Goal: Task Accomplishment & Management: Use online tool/utility

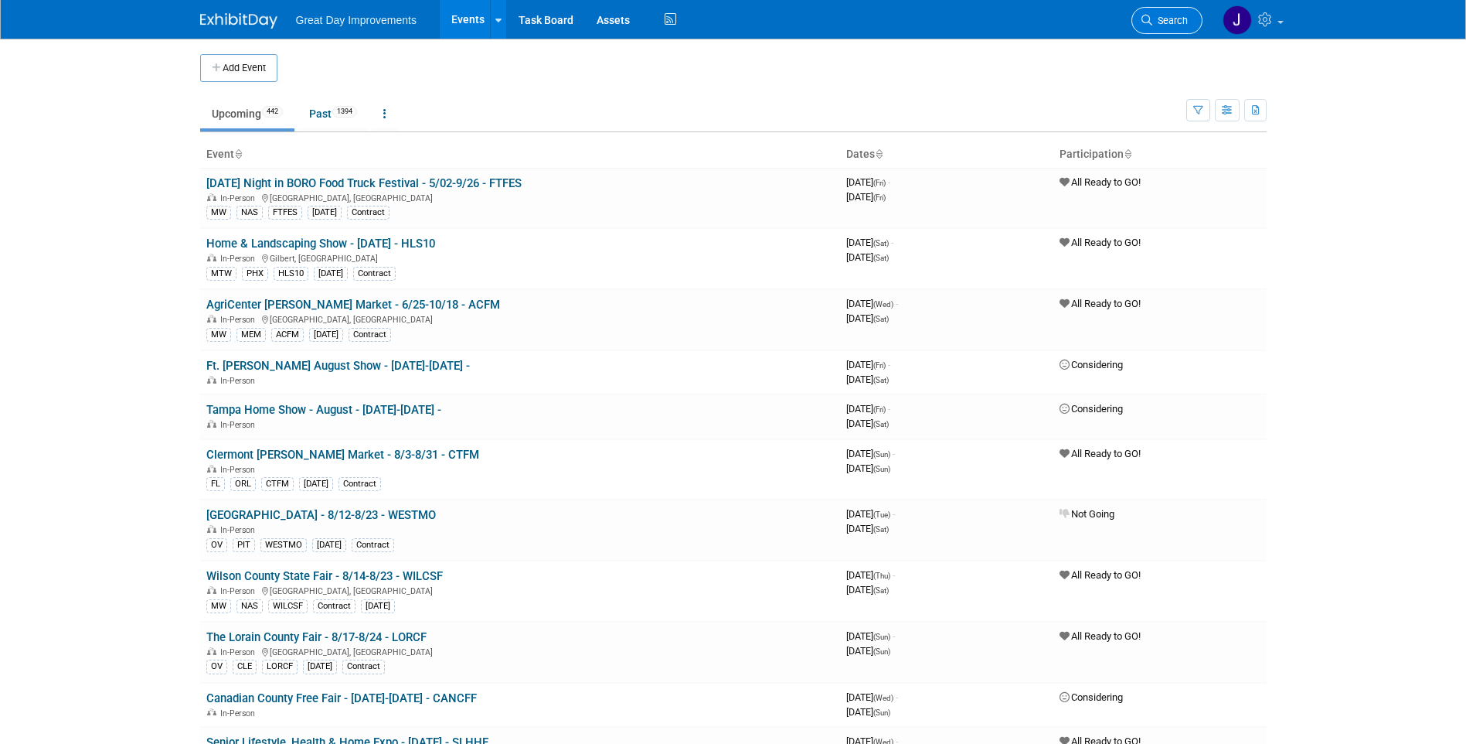
click at [1151, 18] on icon at bounding box center [1147, 20] width 11 height 11
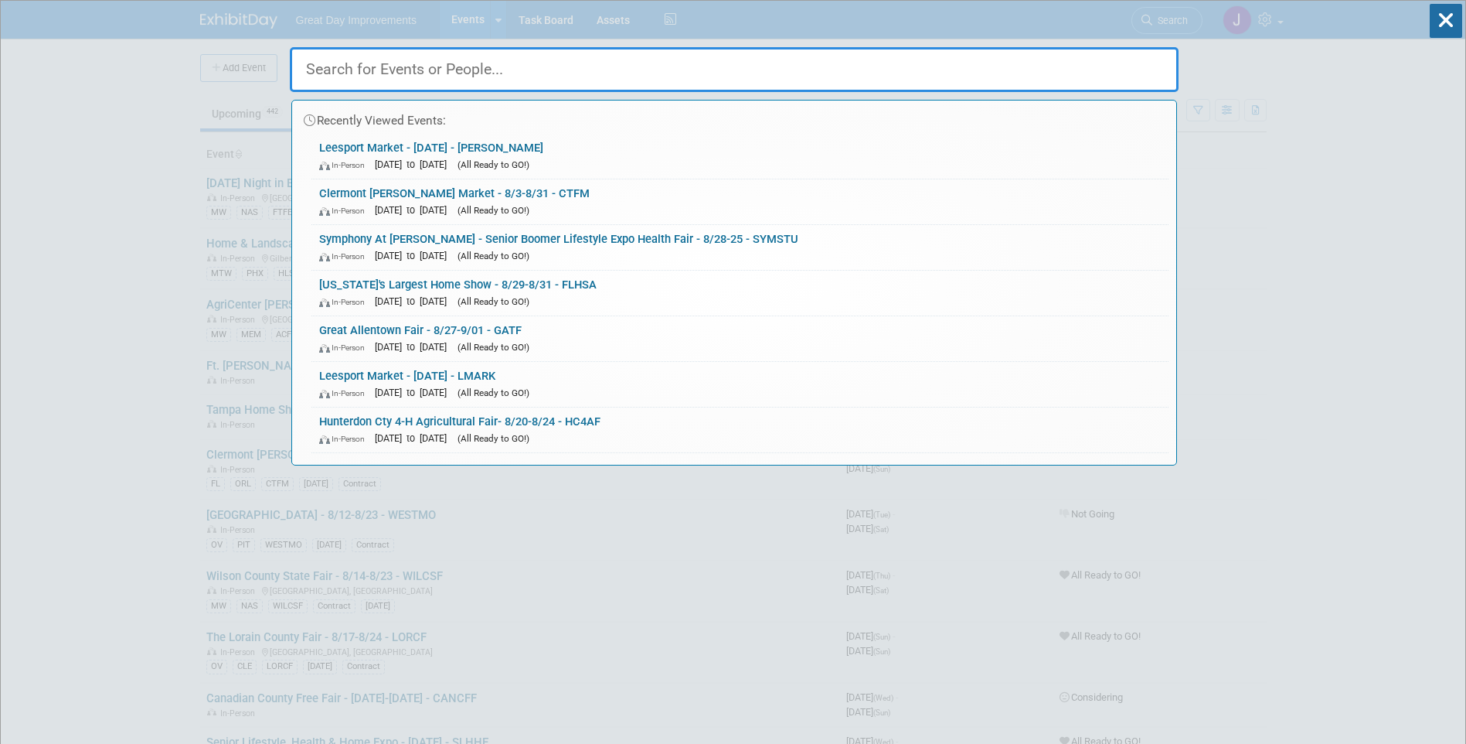
click at [395, 77] on input "text" at bounding box center [734, 69] width 889 height 45
paste input "SILVER"
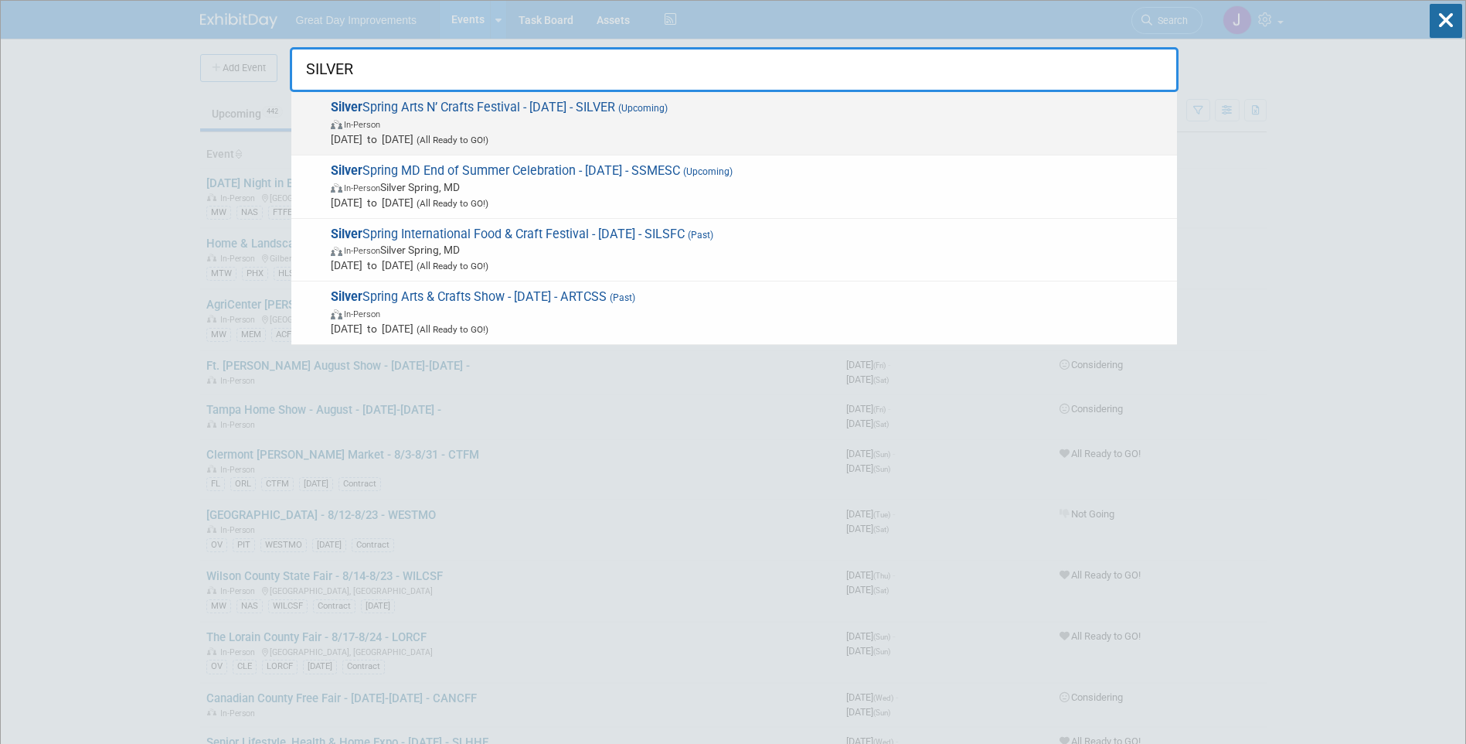
type input "SILVER"
click at [500, 133] on span "Aug 26, 2025 to Aug 26, 2025 (All Ready to GO!)" at bounding box center [750, 138] width 839 height 15
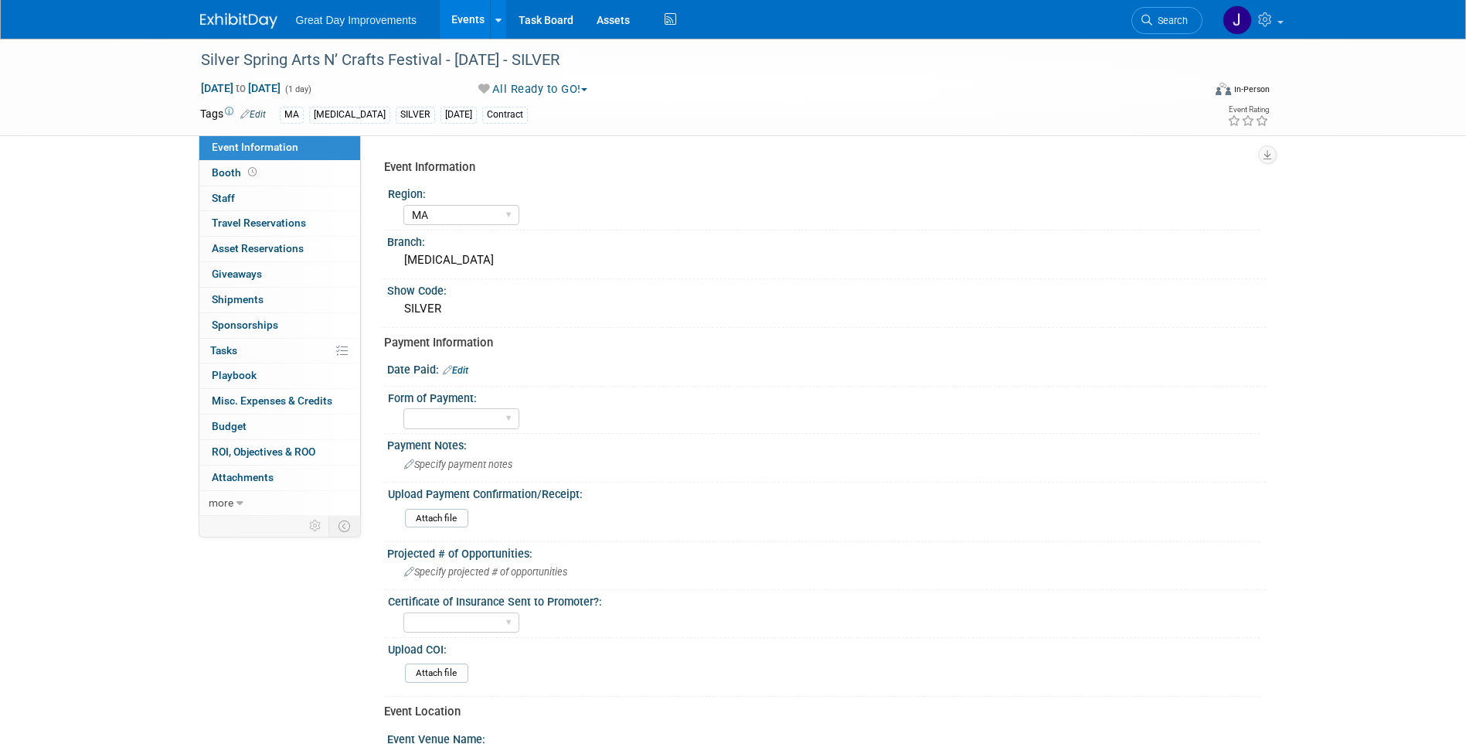
select select "MA"
click at [240, 63] on div "Silver Spring Arts N’ Crafts Festival - [DATE] - SILVER" at bounding box center [688, 60] width 984 height 28
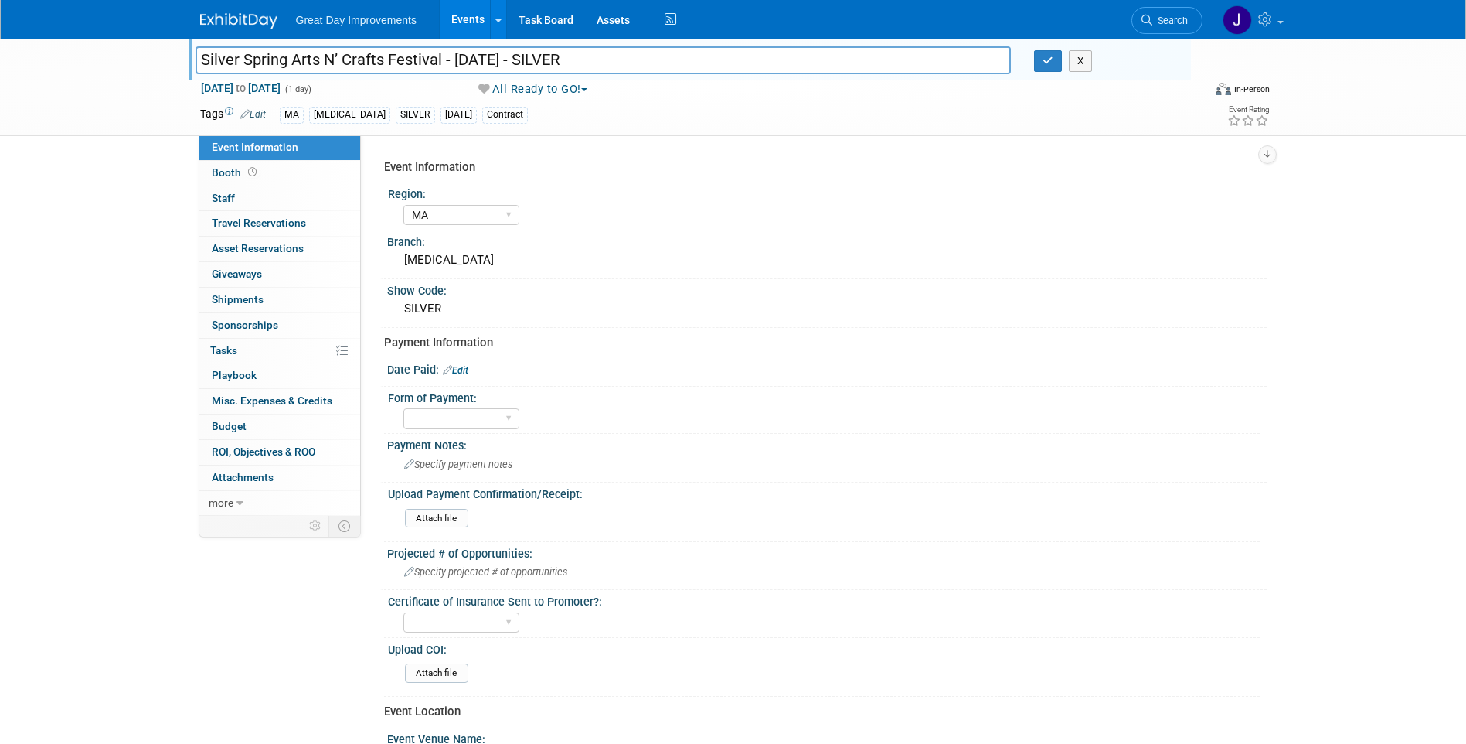
click at [227, 60] on input "Silver Spring Arts N’ Crafts Festival - [DATE] - SILVER" at bounding box center [604, 59] width 816 height 27
drag, startPoint x: 227, startPoint y: 60, endPoint x: 407, endPoint y: 59, distance: 180.1
click at [407, 59] on input "Silver Spring Arts N’ Crafts Festival - [DATE] - SILVER" at bounding box center [604, 59] width 816 height 27
drag, startPoint x: 1161, startPoint y: 22, endPoint x: 1139, endPoint y: 24, distance: 21.8
click at [1161, 22] on span "Search" at bounding box center [1170, 21] width 36 height 12
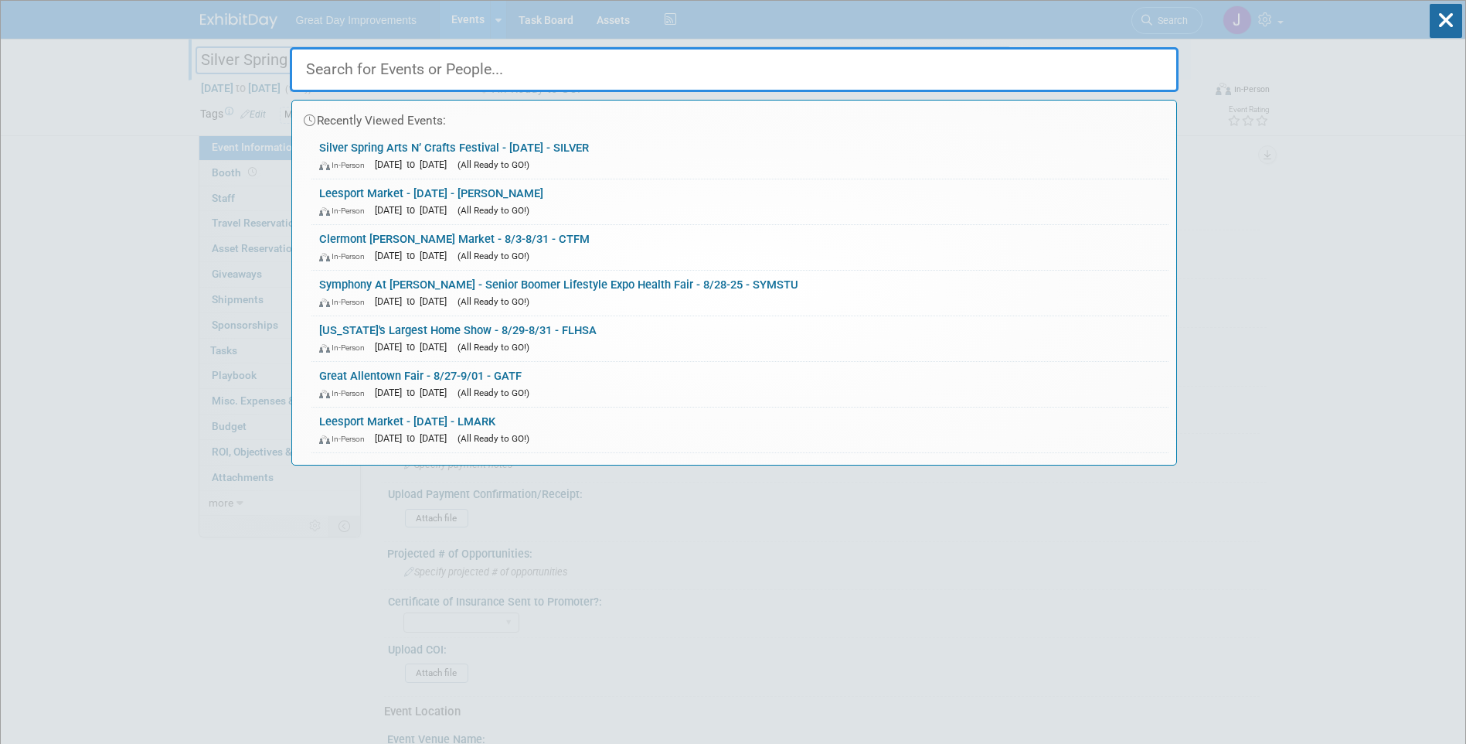
paste input "GGCF"
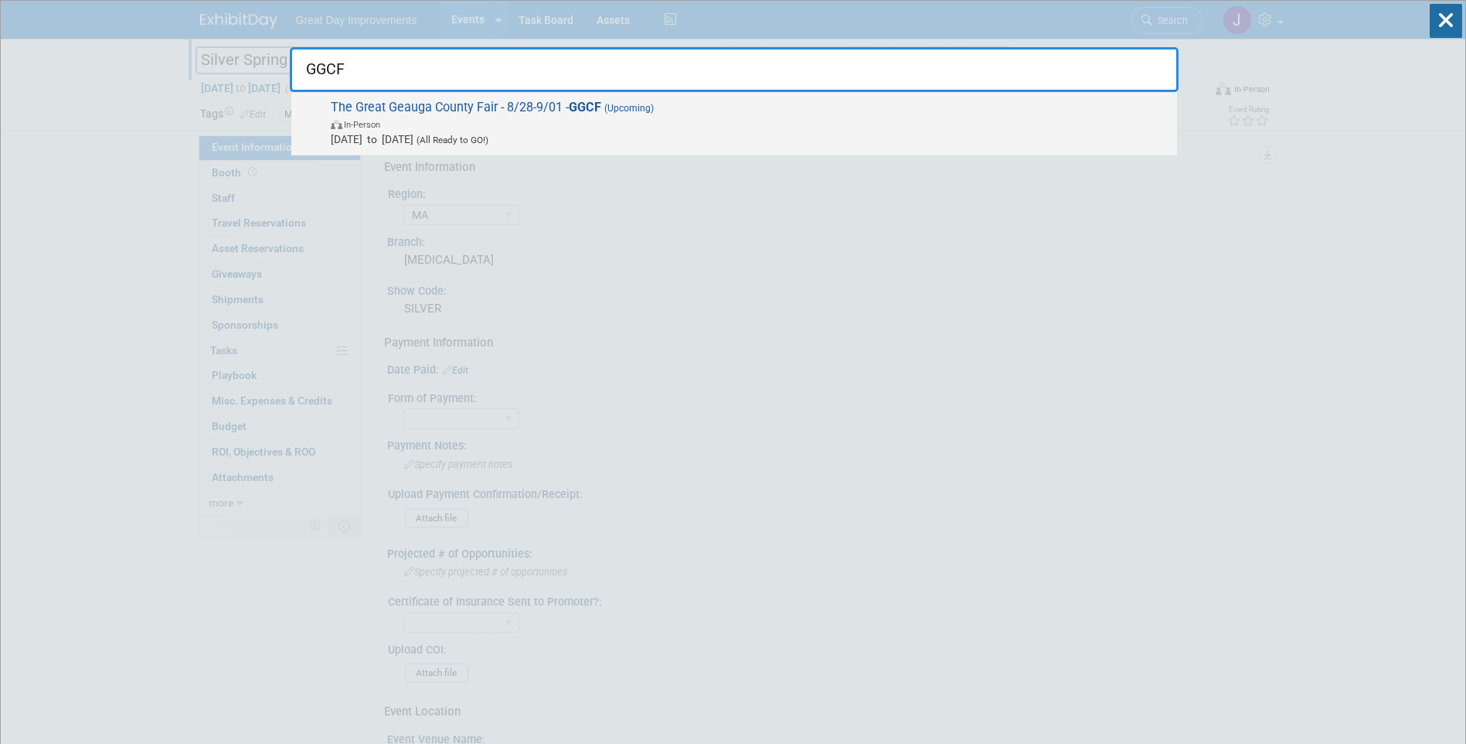
type input "GGCF"
click at [717, 122] on span "In-Person" at bounding box center [750, 123] width 839 height 15
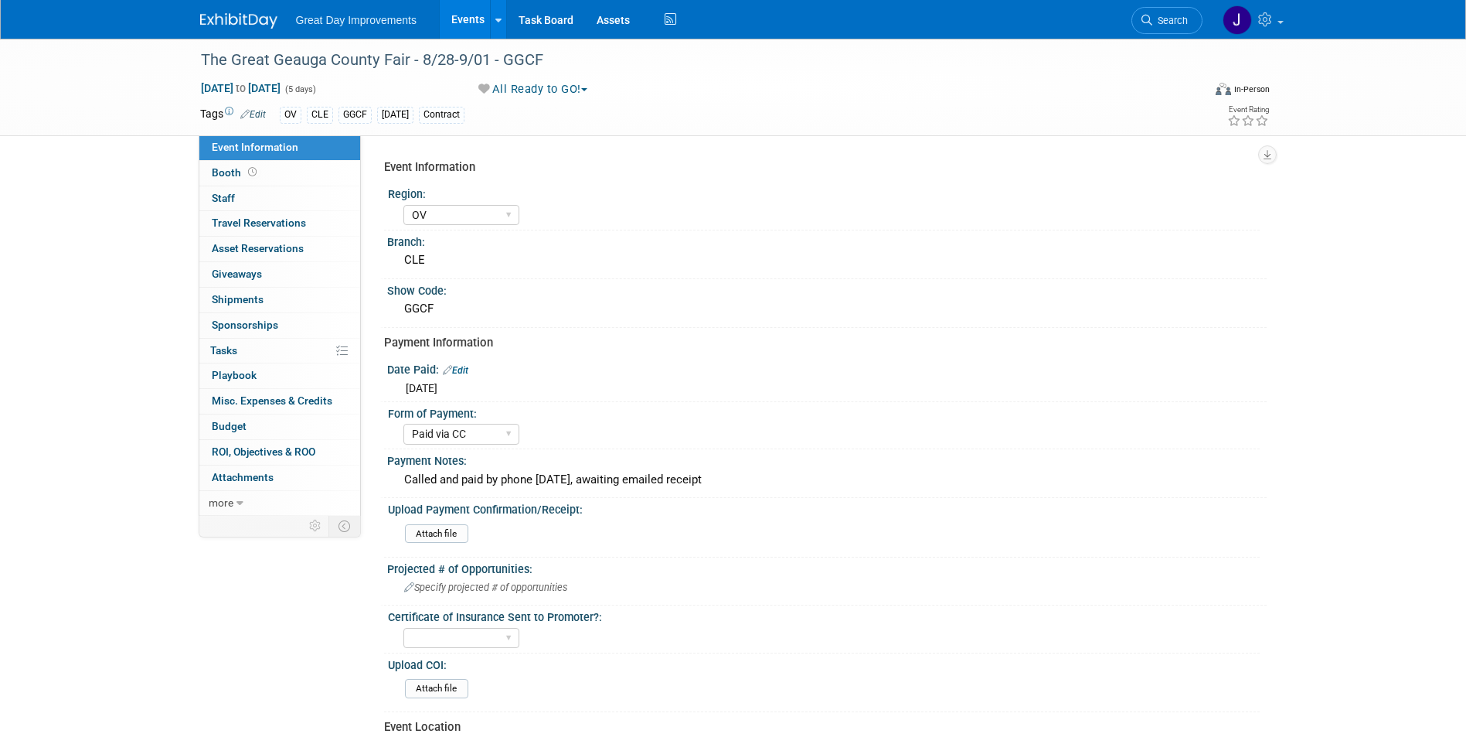
select select "OV"
select select "Paid via CC"
click at [219, 58] on div "The Great Geauga County Fair - 8/28-9/01 - GGCF" at bounding box center [688, 60] width 984 height 28
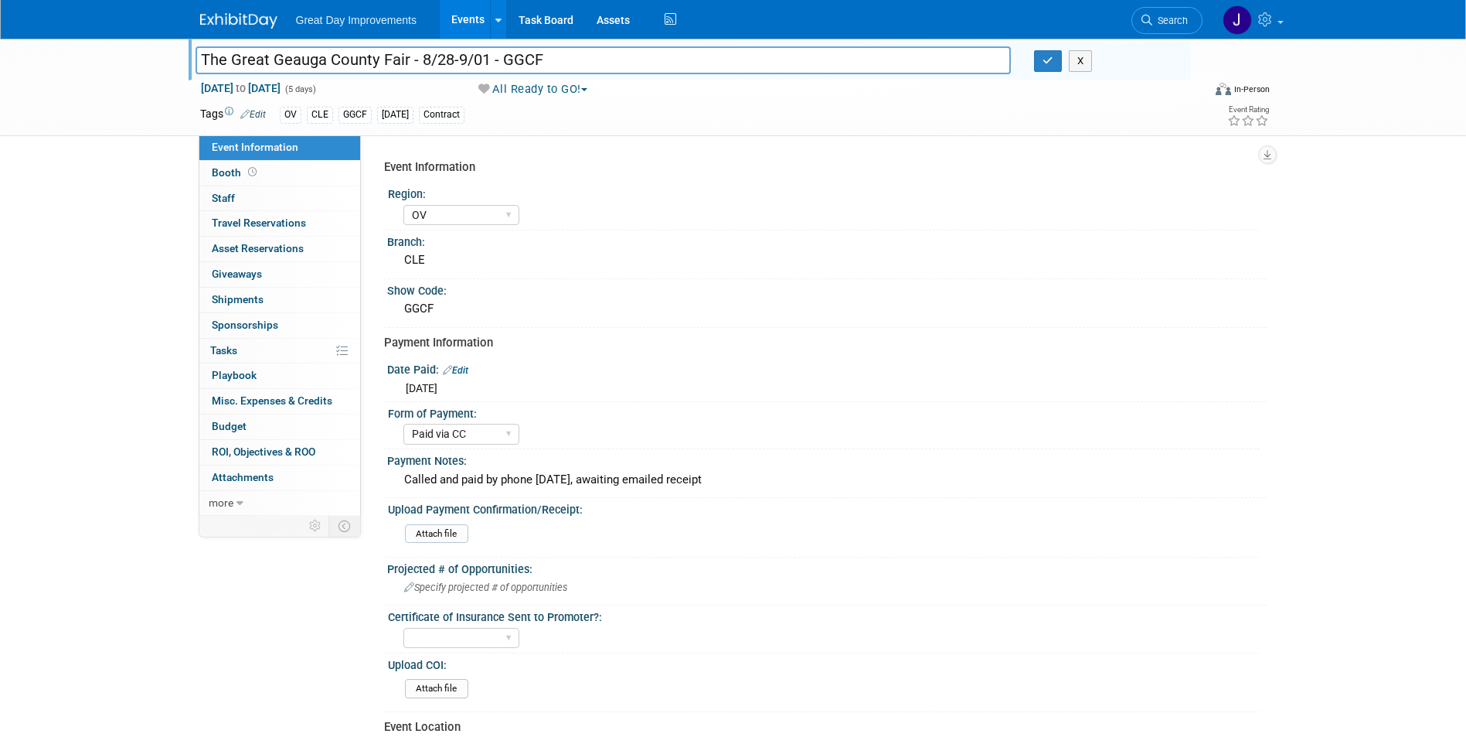
click at [406, 60] on input "The Great Geauga County Fair - 8/28-9/01 - GGCF" at bounding box center [604, 59] width 816 height 27
click at [1134, 32] on li "Search" at bounding box center [1167, 19] width 71 height 38
drag, startPoint x: 1145, startPoint y: 25, endPoint x: 1130, endPoint y: 29, distance: 15.2
click at [1145, 25] on icon at bounding box center [1147, 20] width 11 height 11
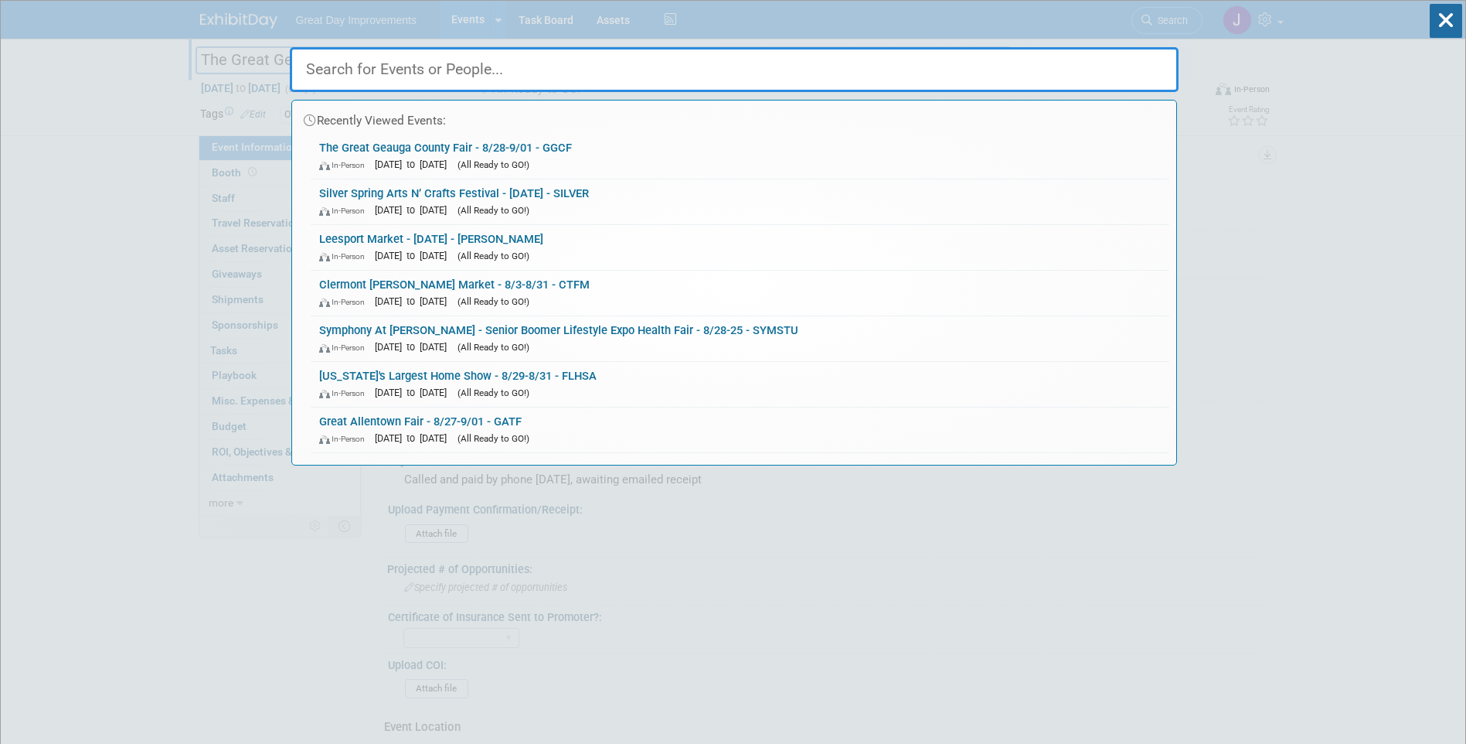
click at [621, 63] on input "text" at bounding box center [734, 69] width 889 height 45
paste input "WESBLO"
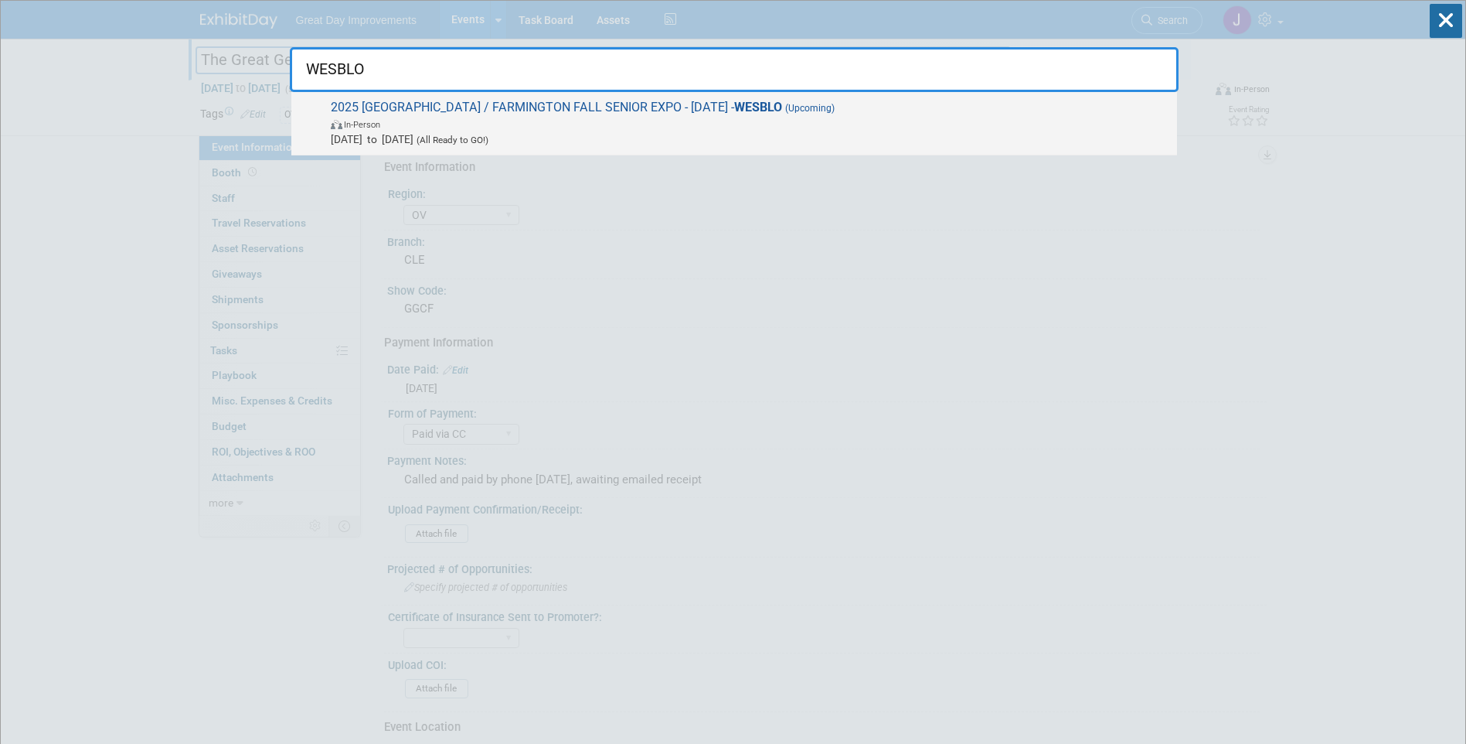
type input "WESBLO"
click at [591, 124] on span "In-Person" at bounding box center [750, 123] width 839 height 15
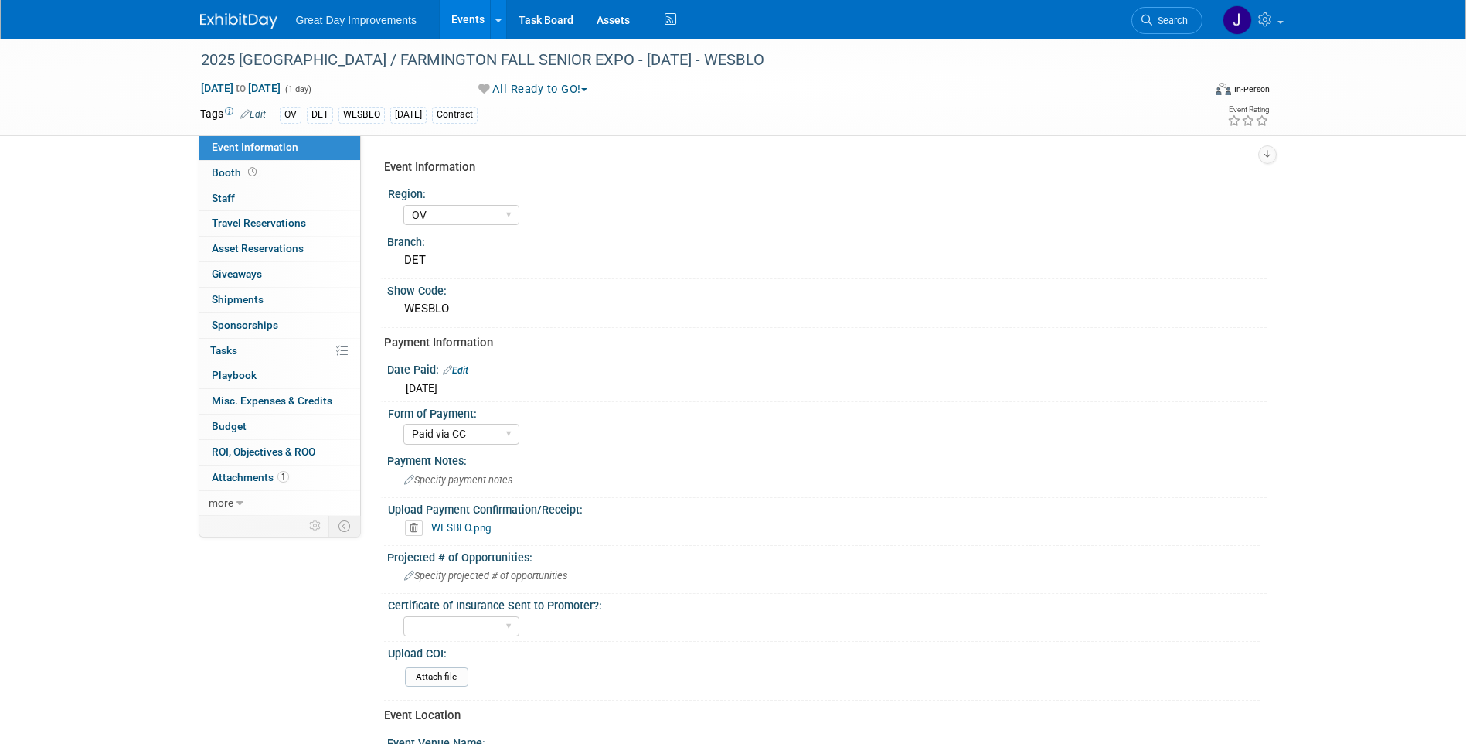
select select "OV"
select select "Paid via CC"
click at [267, 77] on div "2025 [GEOGRAPHIC_DATA] / FARMINGTON FALL SENIOR EXPO - [DATE] - WESBLO" at bounding box center [690, 60] width 1002 height 42
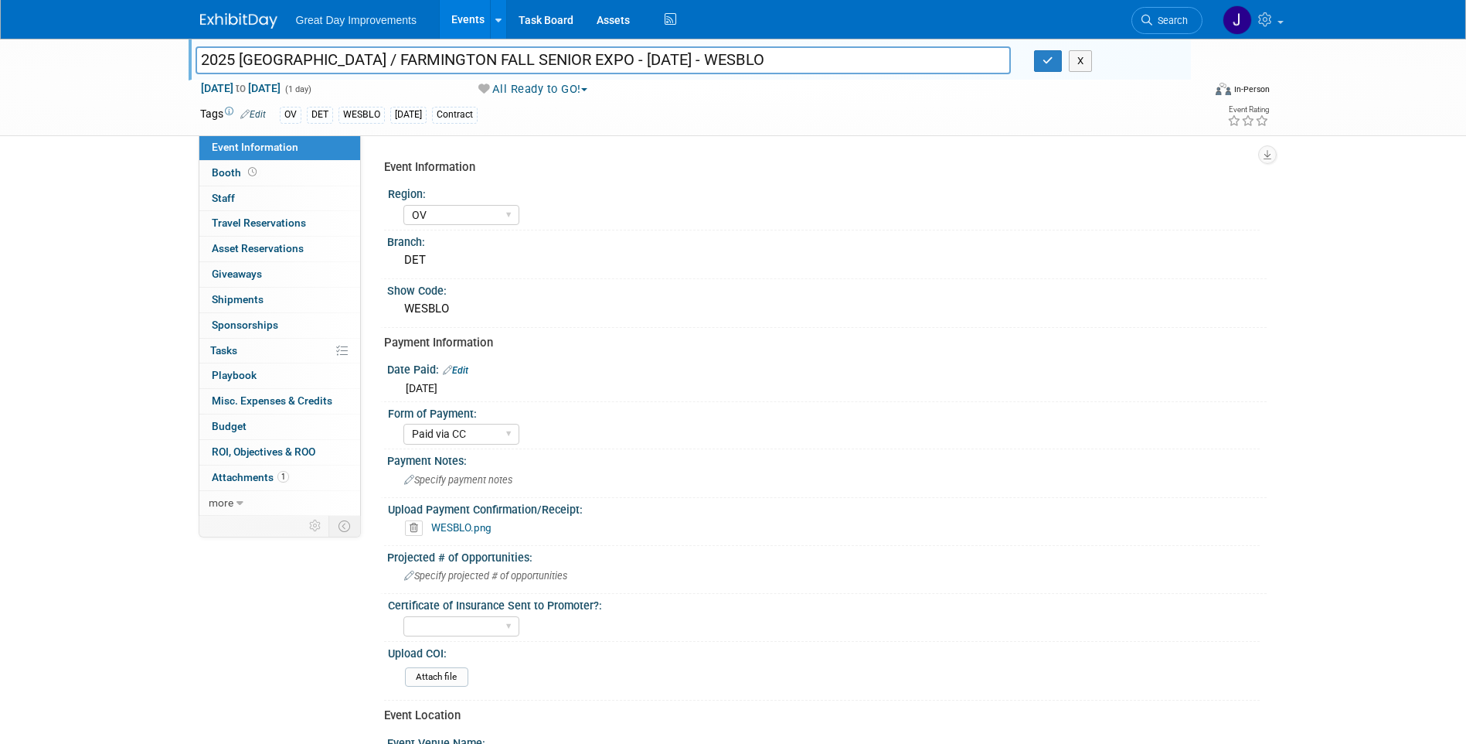
click at [261, 59] on input "2025 [GEOGRAPHIC_DATA] / FARMINGTON FALL SENIOR EXPO - [DATE] - WESBLO" at bounding box center [604, 59] width 816 height 27
drag, startPoint x: 261, startPoint y: 59, endPoint x: 592, endPoint y: 57, distance: 330.8
click at [592, 57] on input "2025 [GEOGRAPHIC_DATA] / FARMINGTON FALL SENIOR EXPO - [DATE] - WESBLO" at bounding box center [604, 59] width 816 height 27
drag, startPoint x: 1153, startPoint y: 21, endPoint x: 1042, endPoint y: 29, distance: 111.6
click at [1152, 21] on span "Search" at bounding box center [1170, 21] width 36 height 12
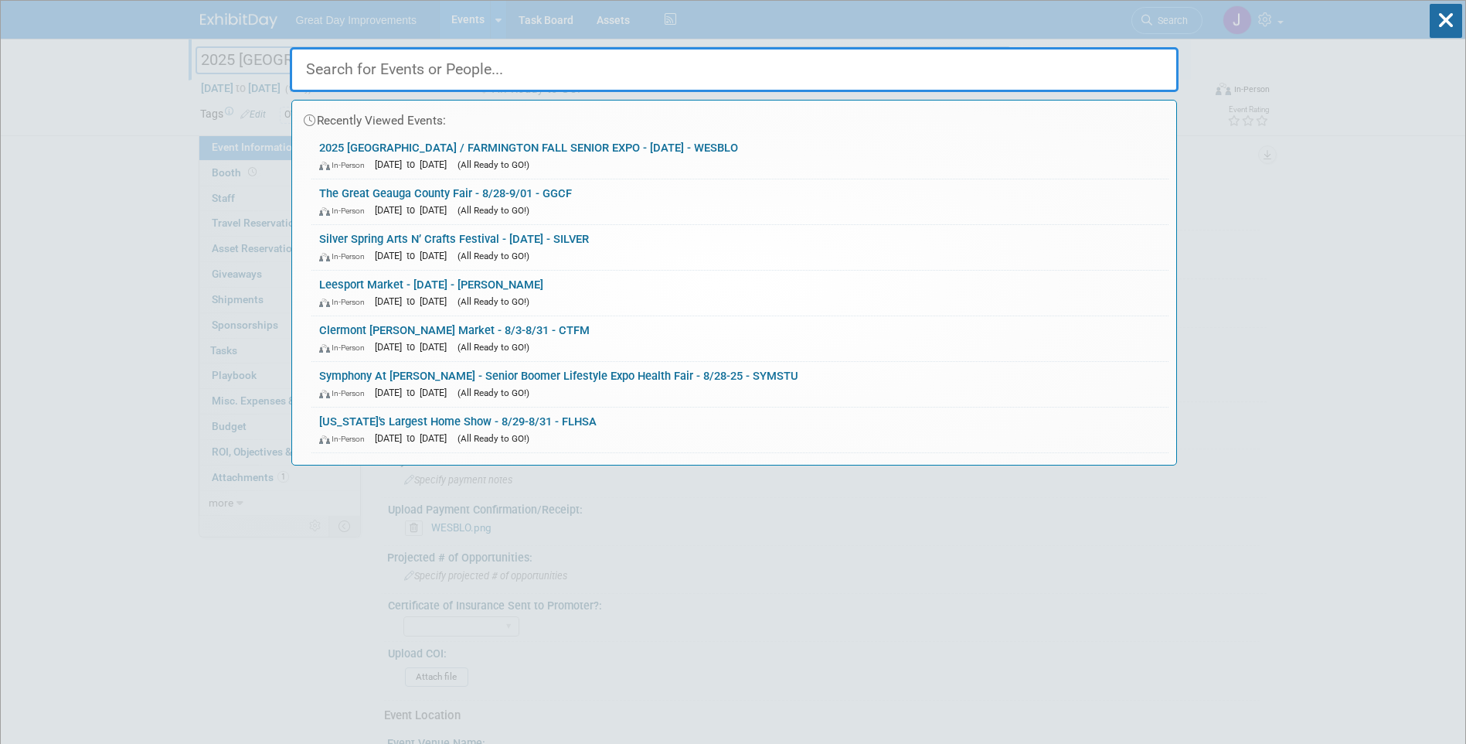
click at [600, 68] on input "text" at bounding box center [734, 69] width 889 height 45
paste input "DFMF"
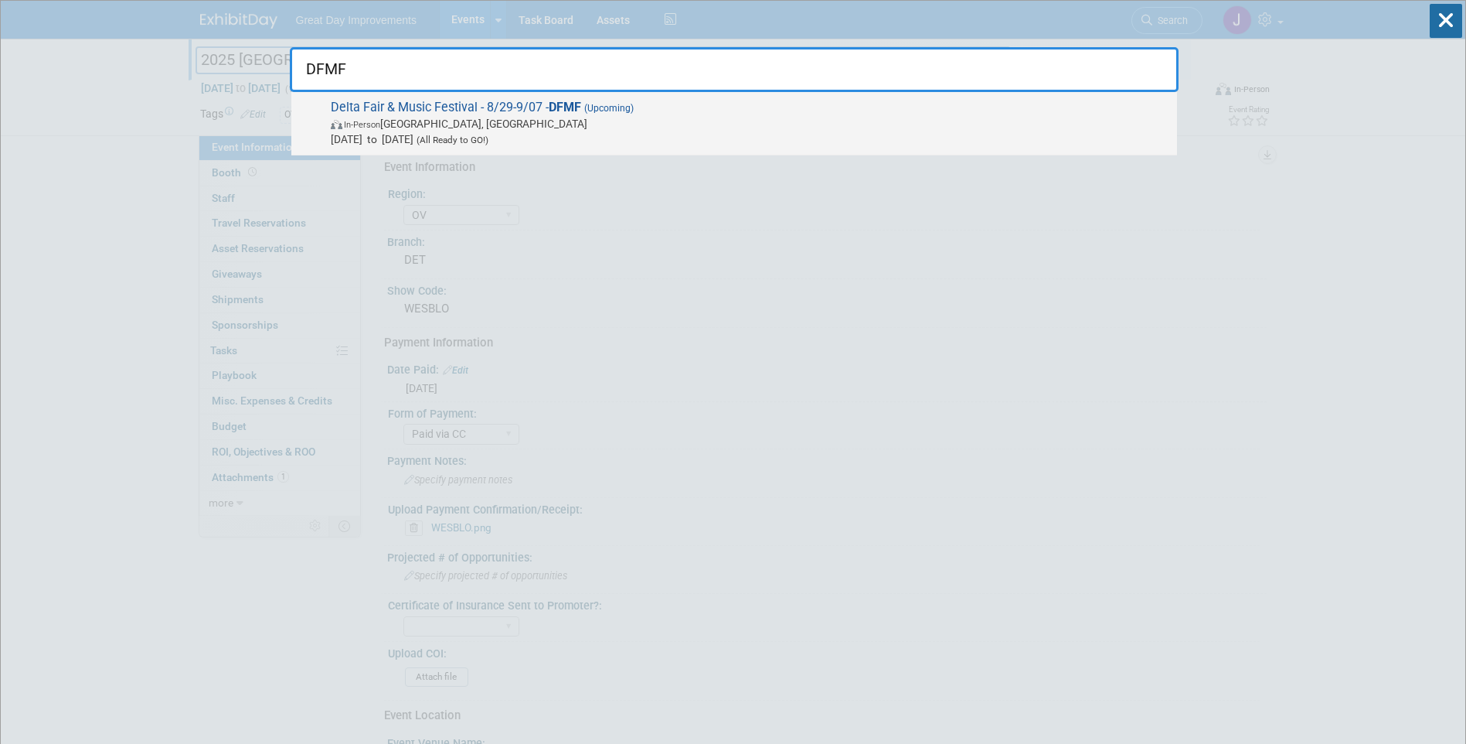
type input "DFMF"
click at [669, 127] on span "In-Person Memphis, TN" at bounding box center [750, 123] width 839 height 15
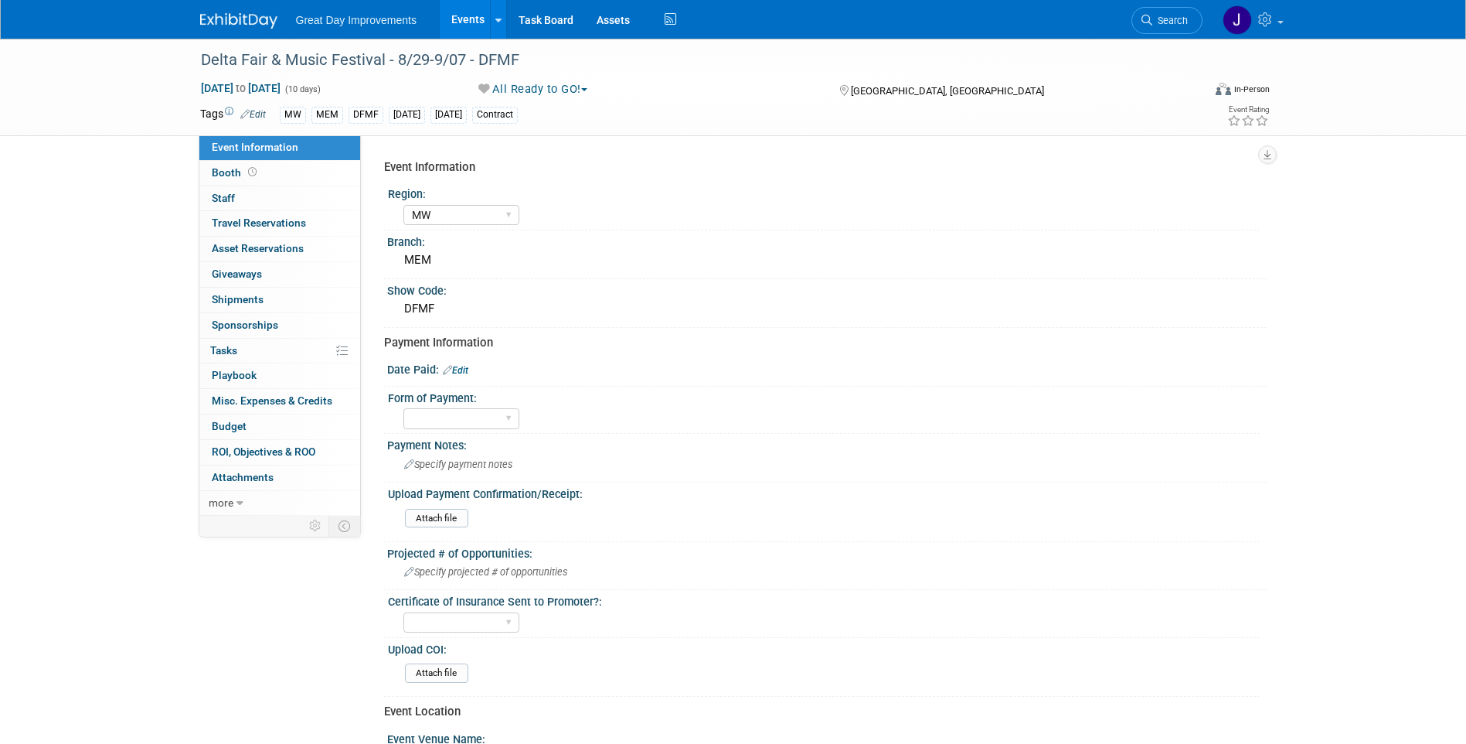
select select "MW"
click at [213, 56] on div "Delta Fair & Music Festival - 8/29-9/07 - DFMF" at bounding box center [688, 60] width 984 height 28
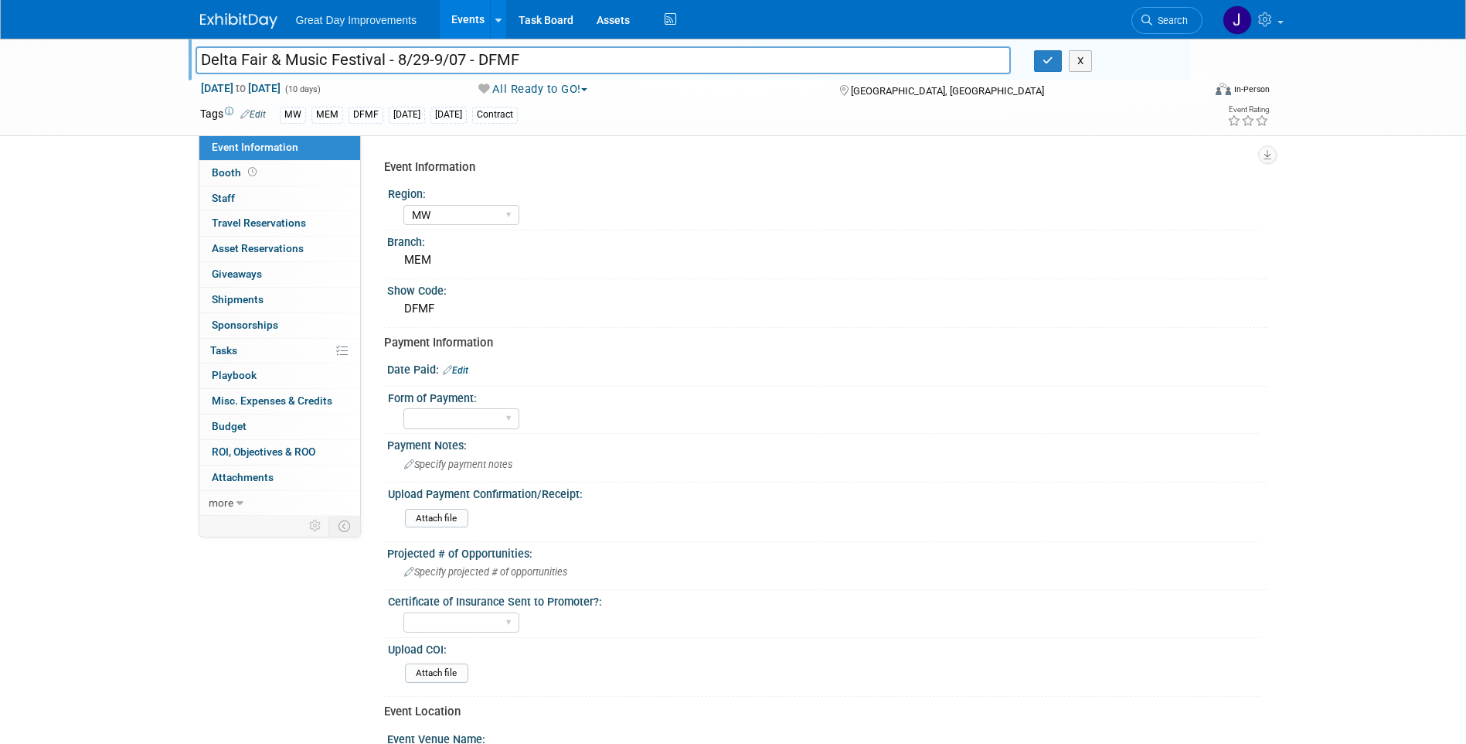
drag, startPoint x: 213, startPoint y: 56, endPoint x: 349, endPoint y: 59, distance: 136.0
click at [349, 59] on input "Delta Fair & Music Festival - 8/29-9/07 - DFMF" at bounding box center [604, 59] width 816 height 27
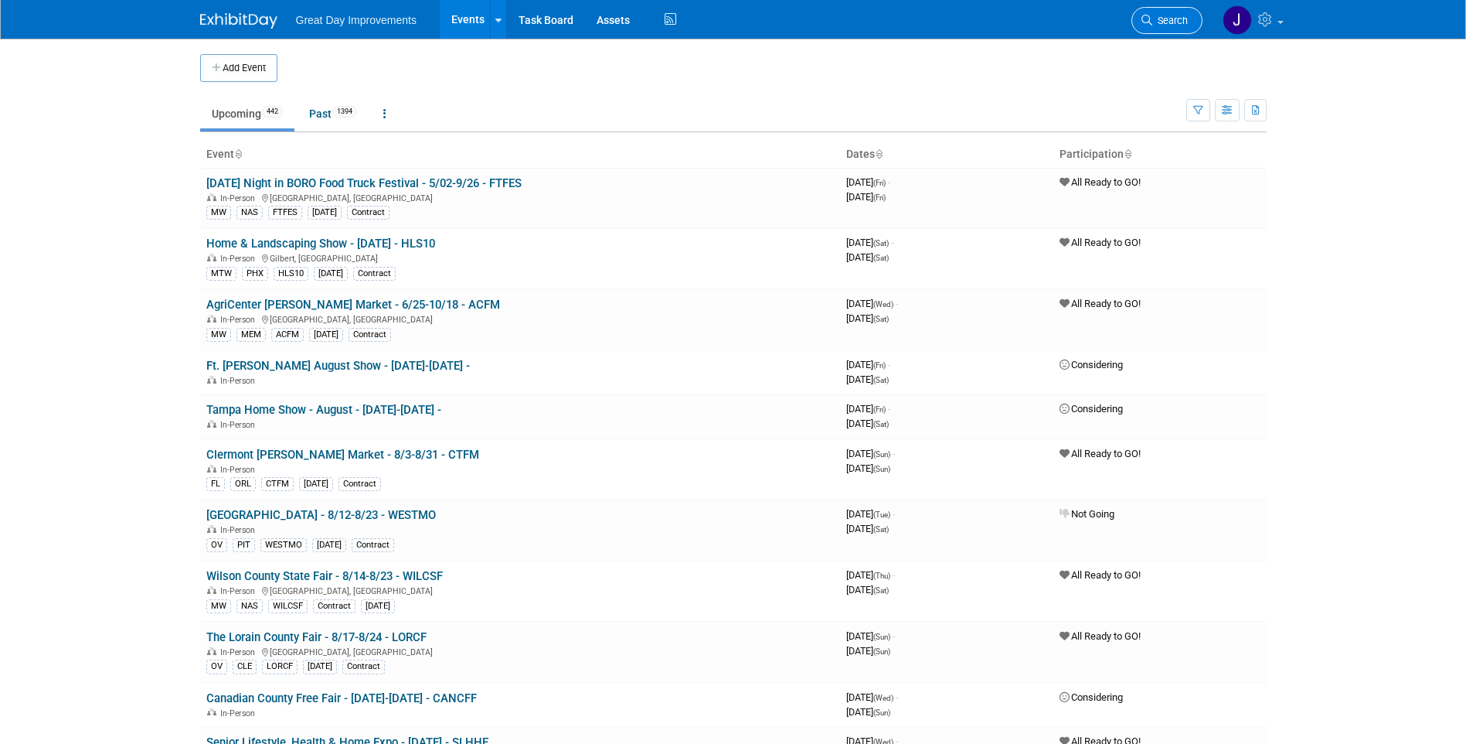
click at [1164, 18] on span "Search" at bounding box center [1170, 21] width 36 height 12
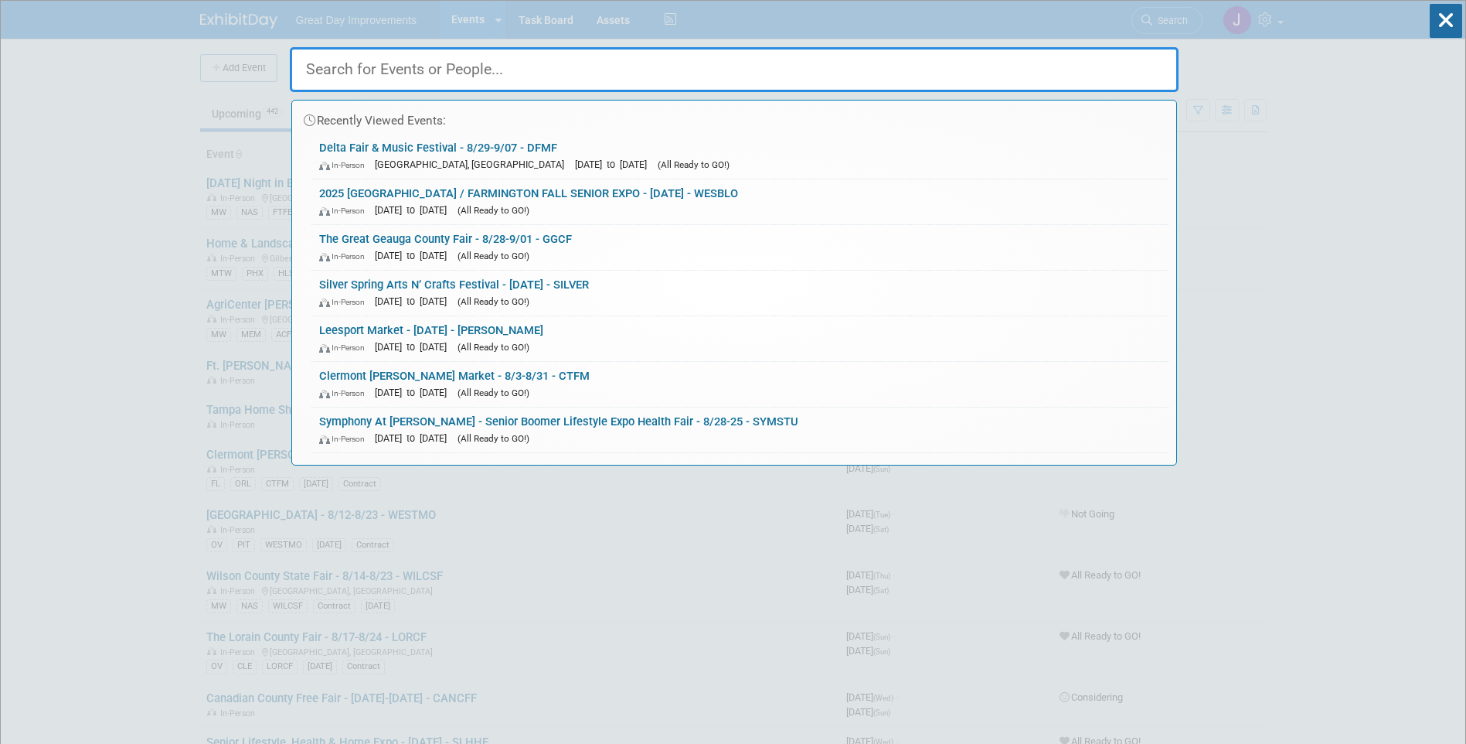
paste input "SILVER"
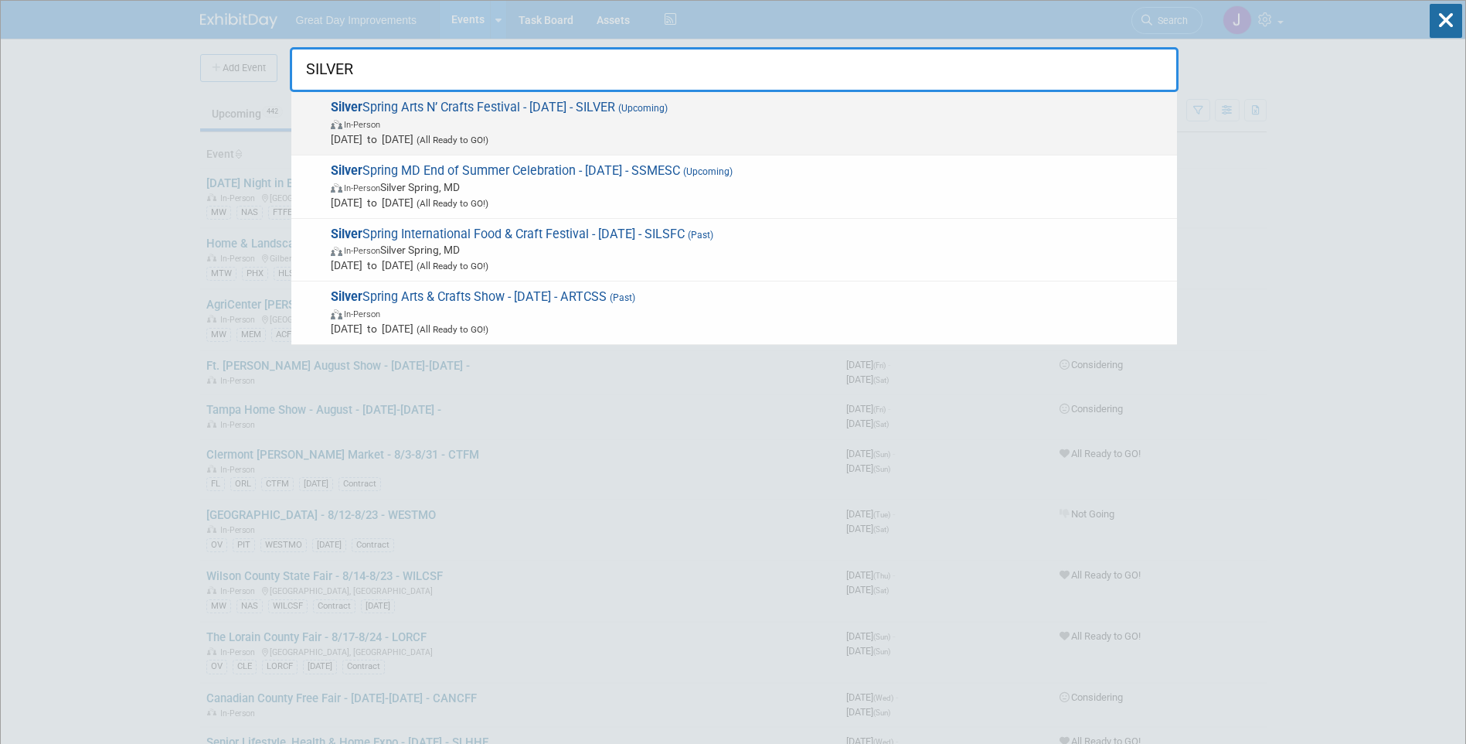
type input "SILVER"
click at [791, 125] on span "In-Person" at bounding box center [750, 123] width 839 height 15
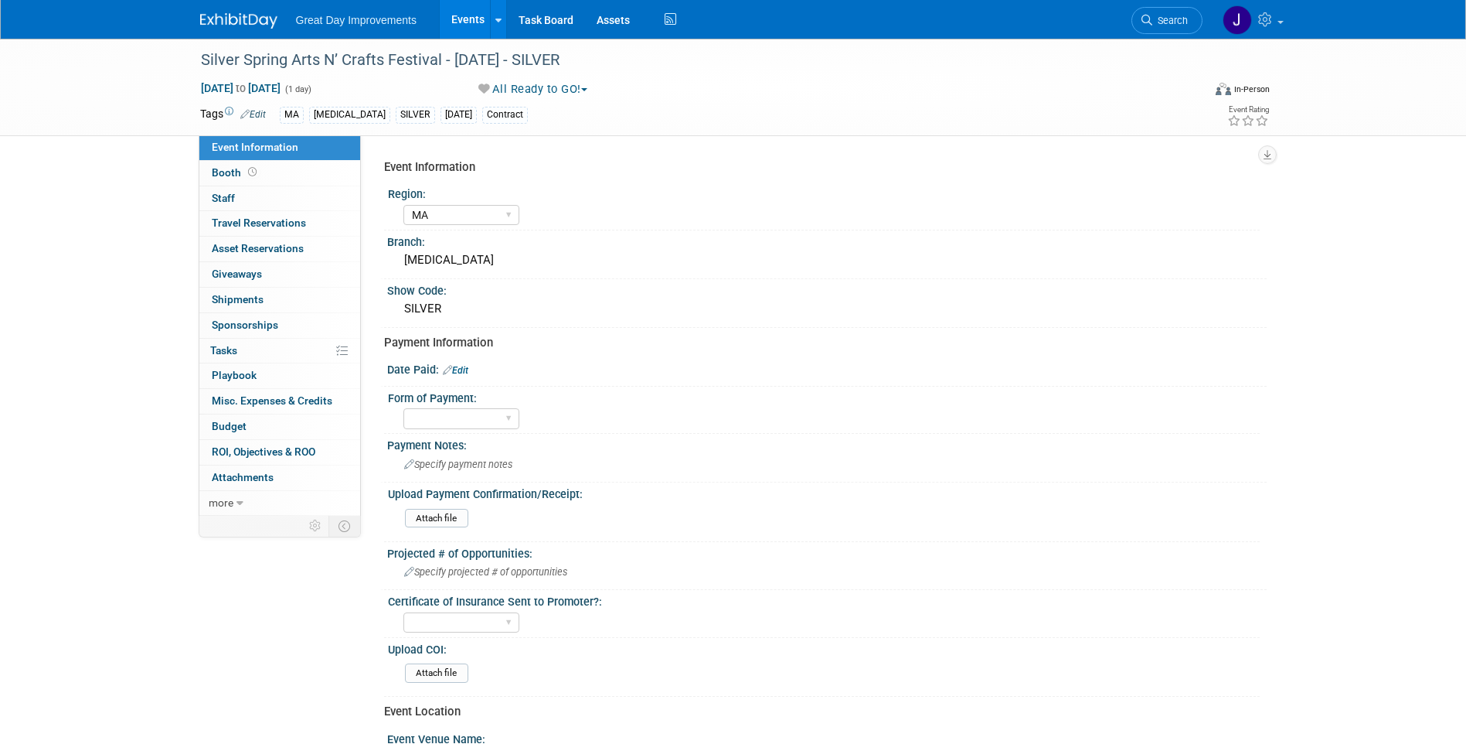
select select "MA"
